Goal: Information Seeking & Learning: Learn about a topic

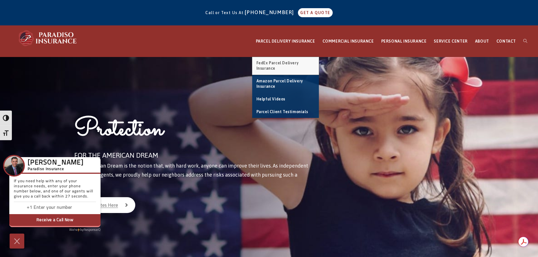
click at [271, 67] on span "FedEx Parcel Delivery Insurance" at bounding box center [278, 66] width 42 height 10
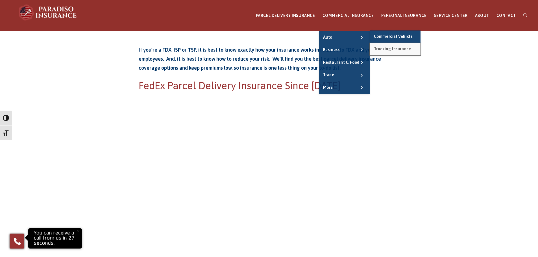
click at [391, 51] on span "Trucking Insurance" at bounding box center [392, 49] width 37 height 5
